Goal: Find contact information: Find contact information

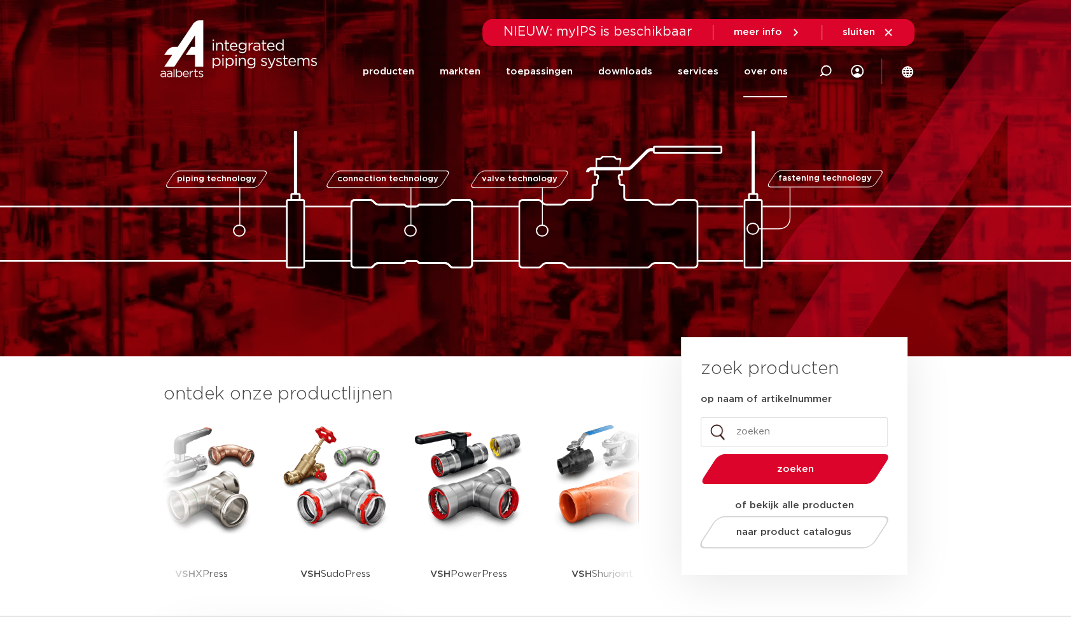
click at [760, 70] on link "over ons" at bounding box center [765, 72] width 44 height 52
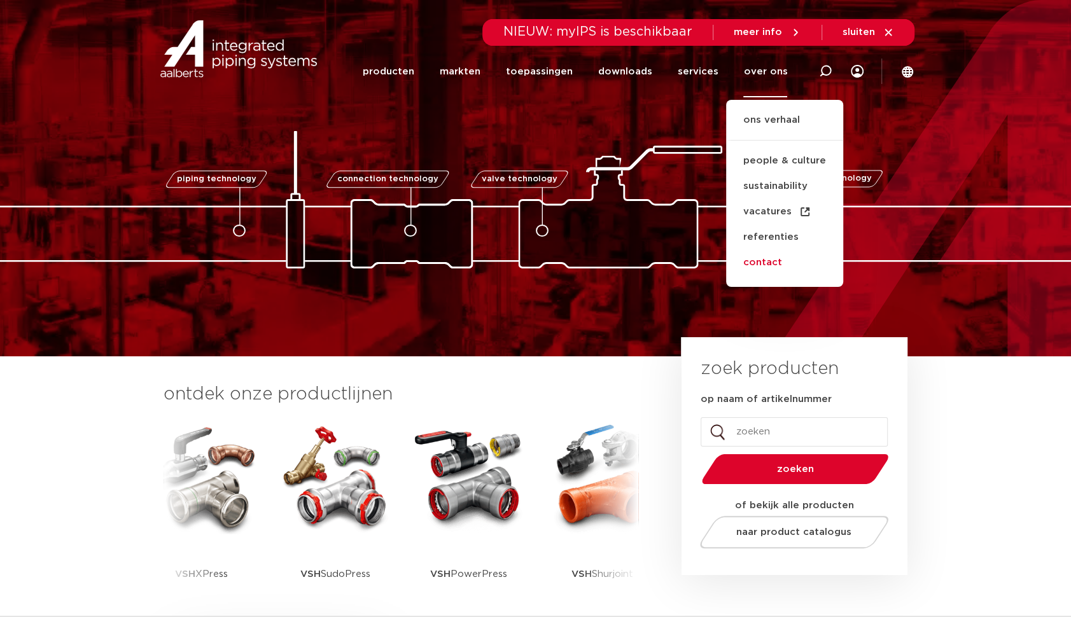
click at [764, 259] on link "contact" at bounding box center [784, 262] width 117 height 25
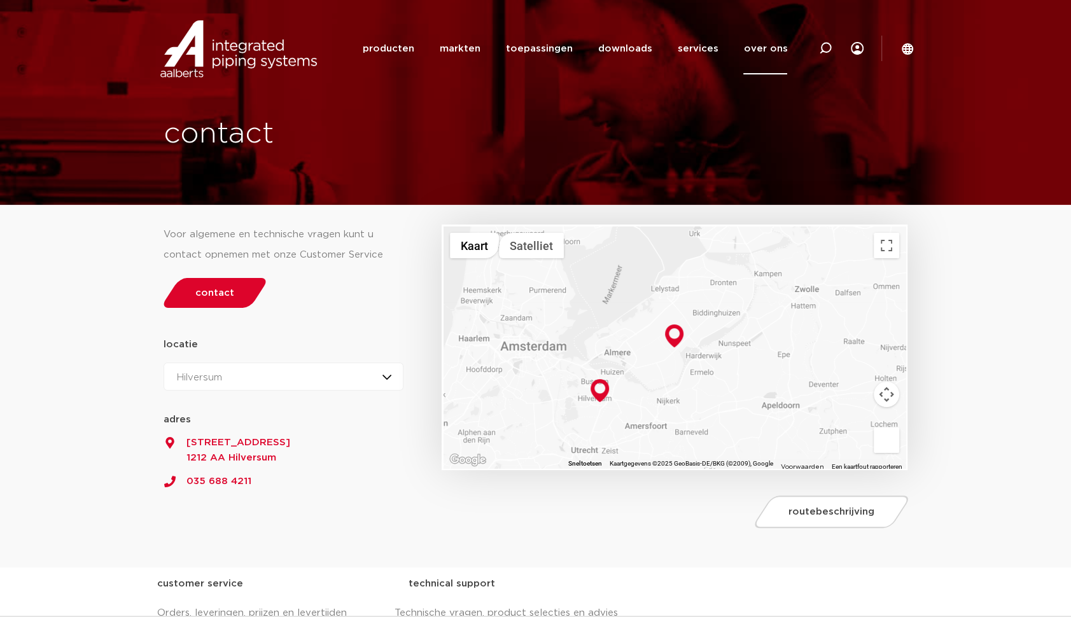
click at [390, 376] on div "Hilversum Hilversum Zeewolde" at bounding box center [284, 377] width 241 height 28
click at [389, 376] on div "Hilversum Hilversum Zeewolde" at bounding box center [284, 377] width 241 height 28
click at [379, 376] on div "Hilversum Hilversum Zeewolde" at bounding box center [284, 377] width 241 height 28
click at [207, 430] on li "Zeewolde" at bounding box center [204, 432] width 81 height 25
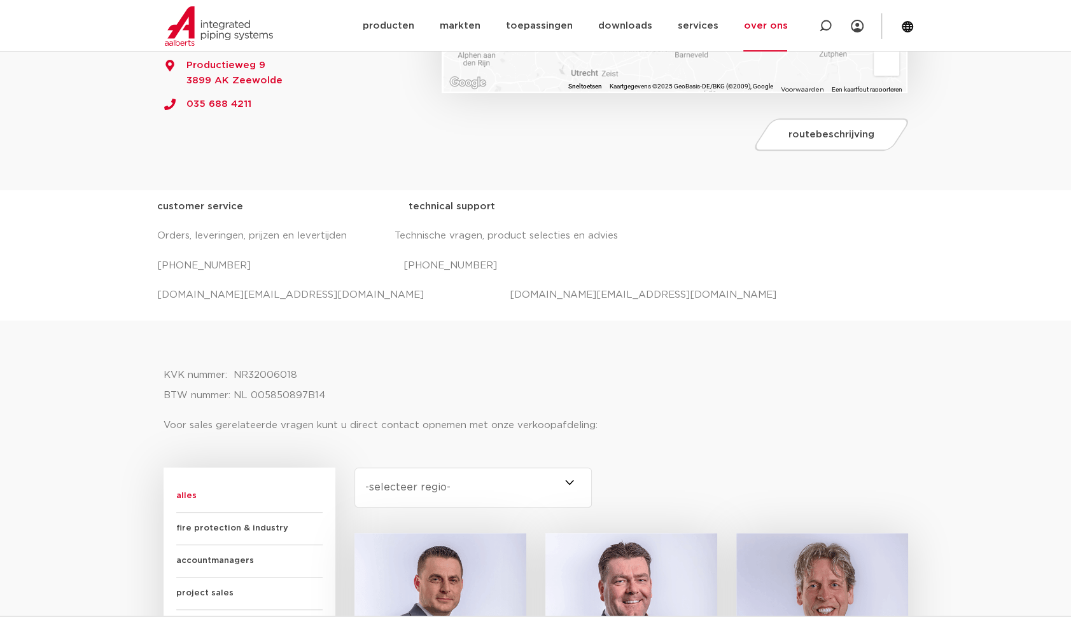
scroll to position [446, 0]
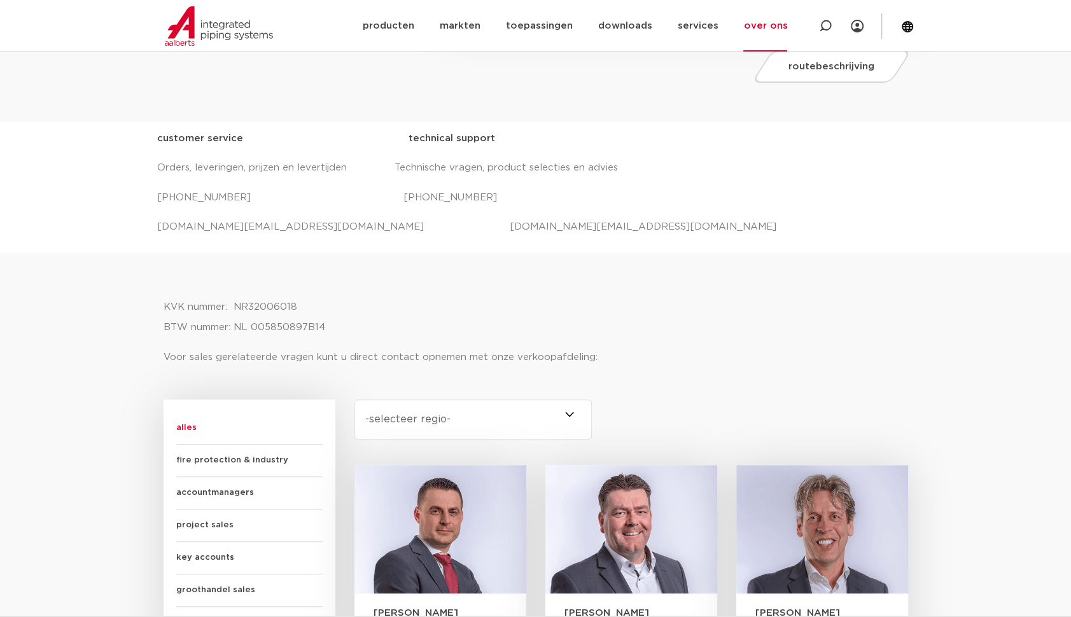
click at [592, 411] on span at bounding box center [592, 420] width 0 height 40
click at [565, 411] on select "-selecteer regio- Heel Nederland (7) Overijssel (3) Brabant (2) Drenthe (2) Gro…" at bounding box center [474, 420] width 238 height 40
click at [592, 411] on span at bounding box center [592, 420] width 0 height 40
click at [565, 411] on select "-selecteer regio- Heel Nederland (7) Overijssel (3) Brabant (2) Drenthe (2) Gro…" at bounding box center [474, 420] width 238 height 40
click at [592, 411] on span at bounding box center [592, 420] width 0 height 40
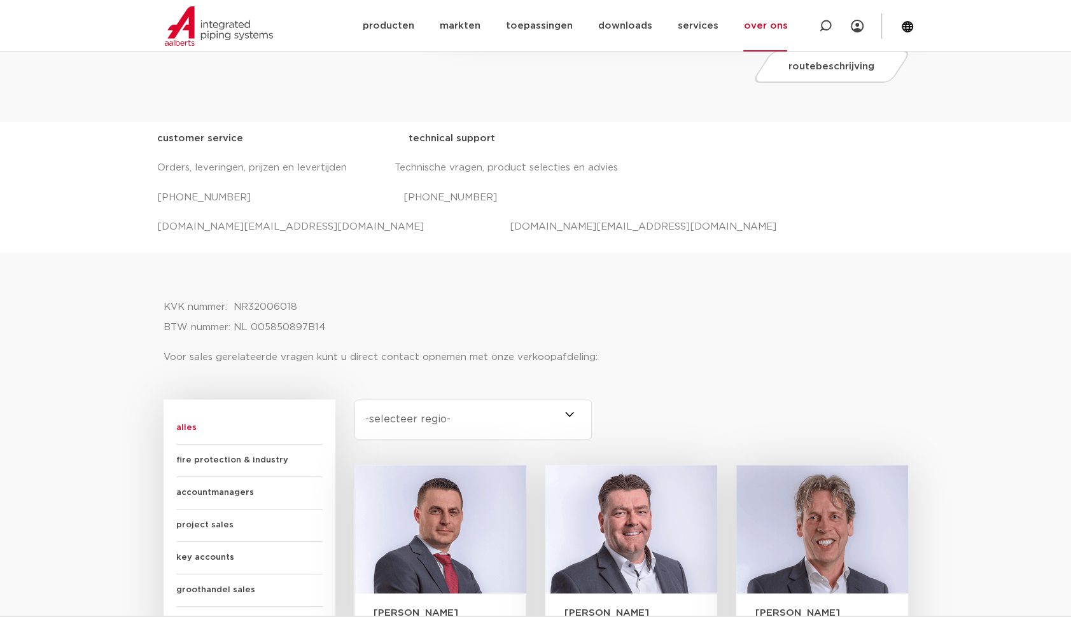
click at [565, 411] on select "-selecteer regio- Heel Nederland (7) Overijssel (3) Brabant (2) Drenthe (2) Gro…" at bounding box center [474, 420] width 238 height 40
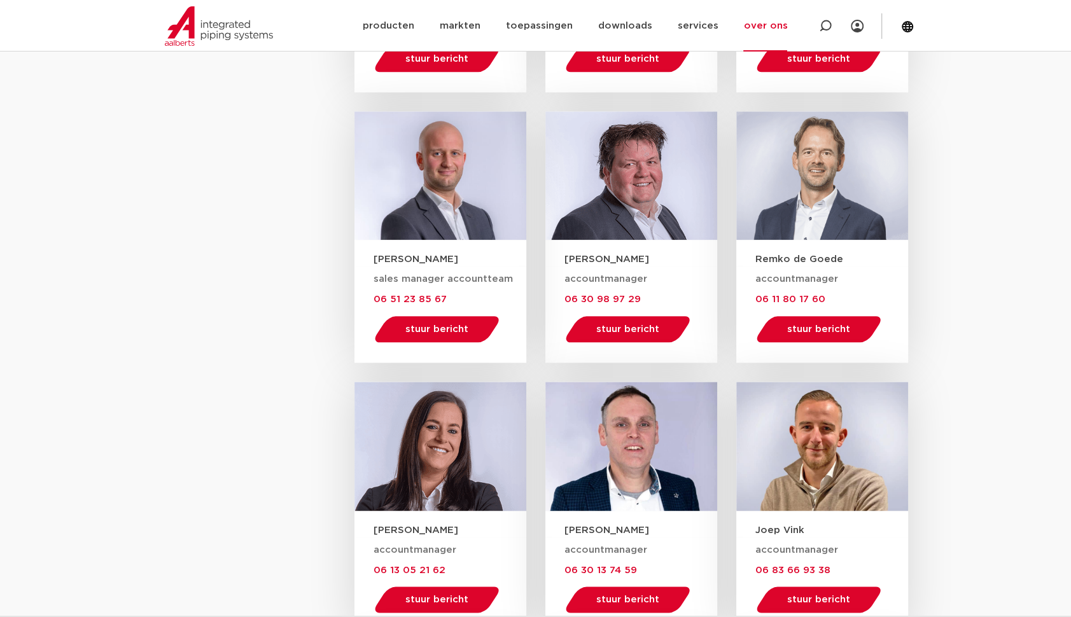
scroll to position [1209, 0]
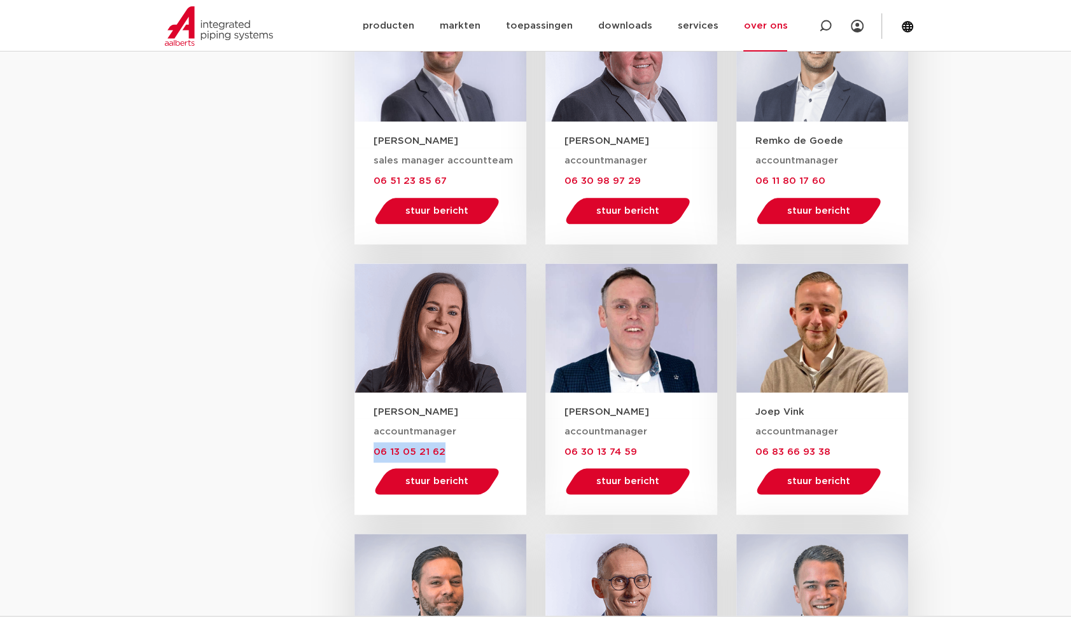
drag, startPoint x: 447, startPoint y: 449, endPoint x: 372, endPoint y: 453, distance: 75.2
click at [372, 453] on div "accountmanager 06 13 05 21 62 stuur bericht tamara.kemperman@aalberts-ips.com" at bounding box center [441, 467] width 172 height 97
drag, startPoint x: 372, startPoint y: 453, endPoint x: 385, endPoint y: 449, distance: 13.3
drag, startPoint x: 385, startPoint y: 449, endPoint x: 306, endPoint y: 407, distance: 89.4
click at [272, 405] on aside "Functie alles fire protection & industry accountmanagers project sales key acco…" at bounding box center [259, 346] width 191 height 1421
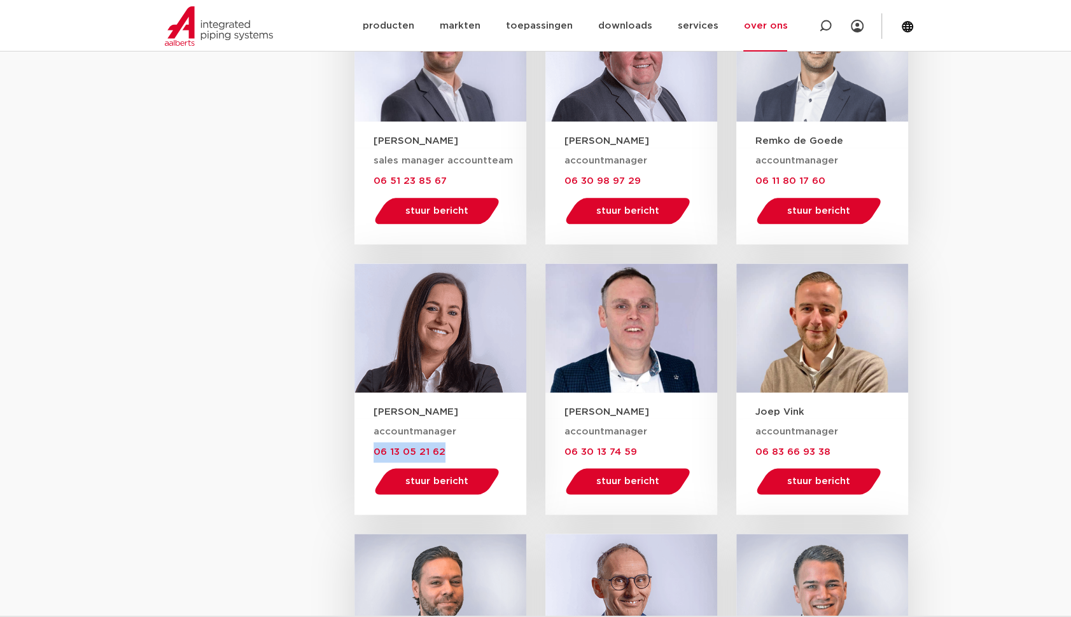
drag, startPoint x: 443, startPoint y: 450, endPoint x: 370, endPoint y: 453, distance: 73.3
click at [370, 453] on div "accountmanager 06 13 05 21 62 stuur bericht tamara.kemperman@aalberts-ips.com" at bounding box center [441, 467] width 172 height 97
copy span "06 13 05 21 62"
click at [428, 478] on span "stuur bericht" at bounding box center [436, 482] width 63 height 10
